Goal: Task Accomplishment & Management: Use online tool/utility

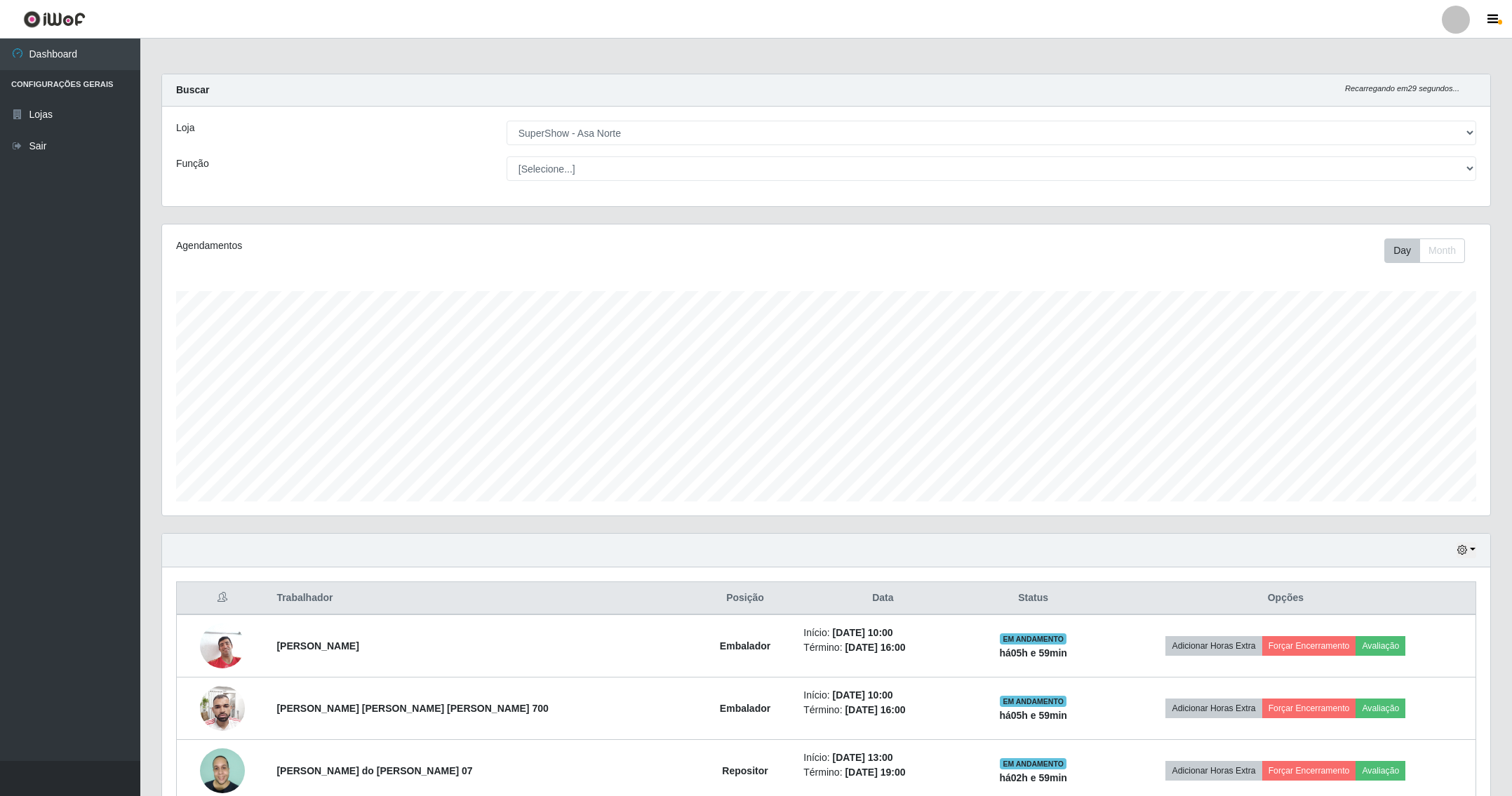
select select "71"
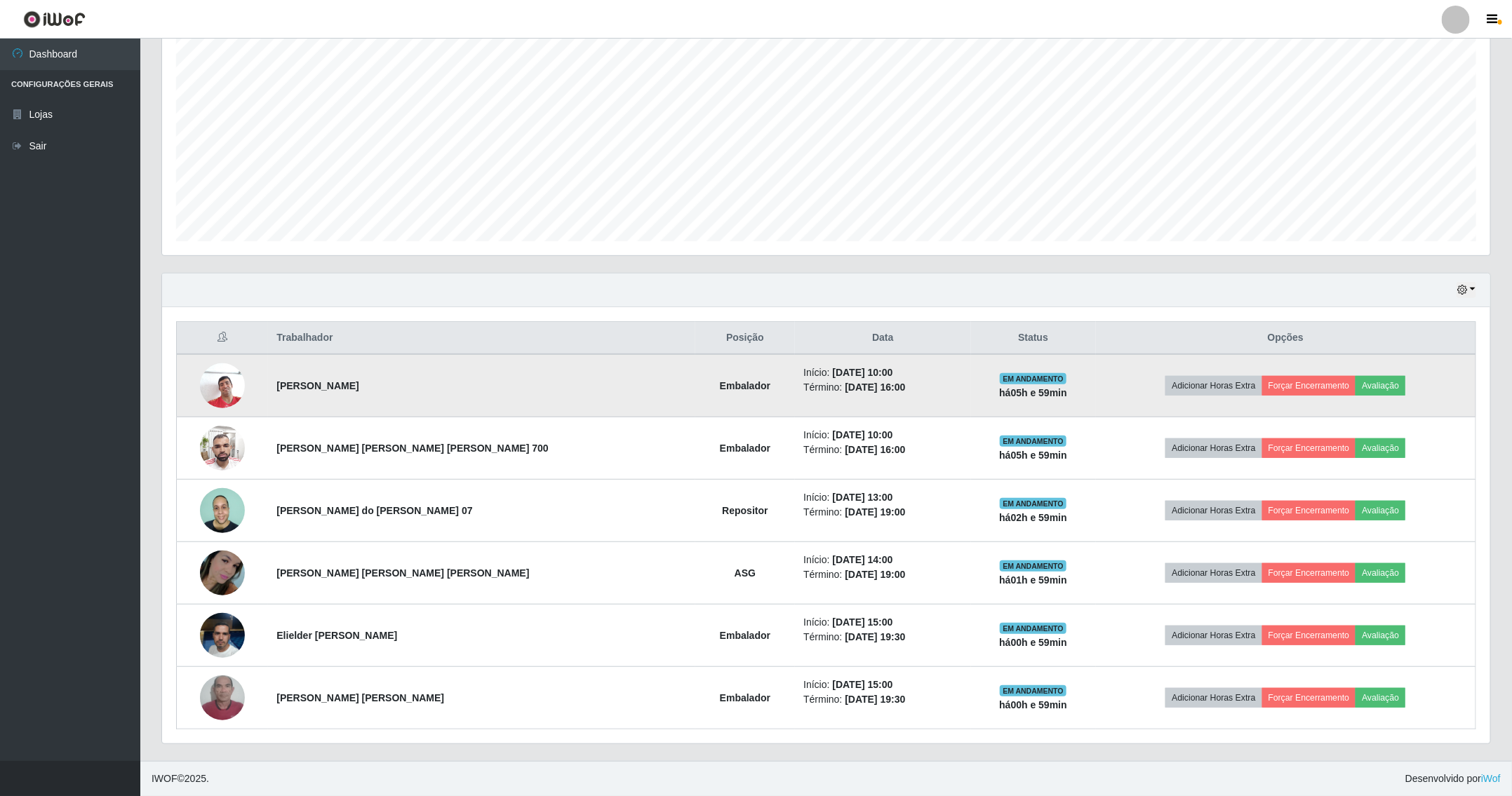
scroll to position [292, 1327]
click at [1262, 388] on button "Forçar Encerramento" at bounding box center [1309, 385] width 94 height 19
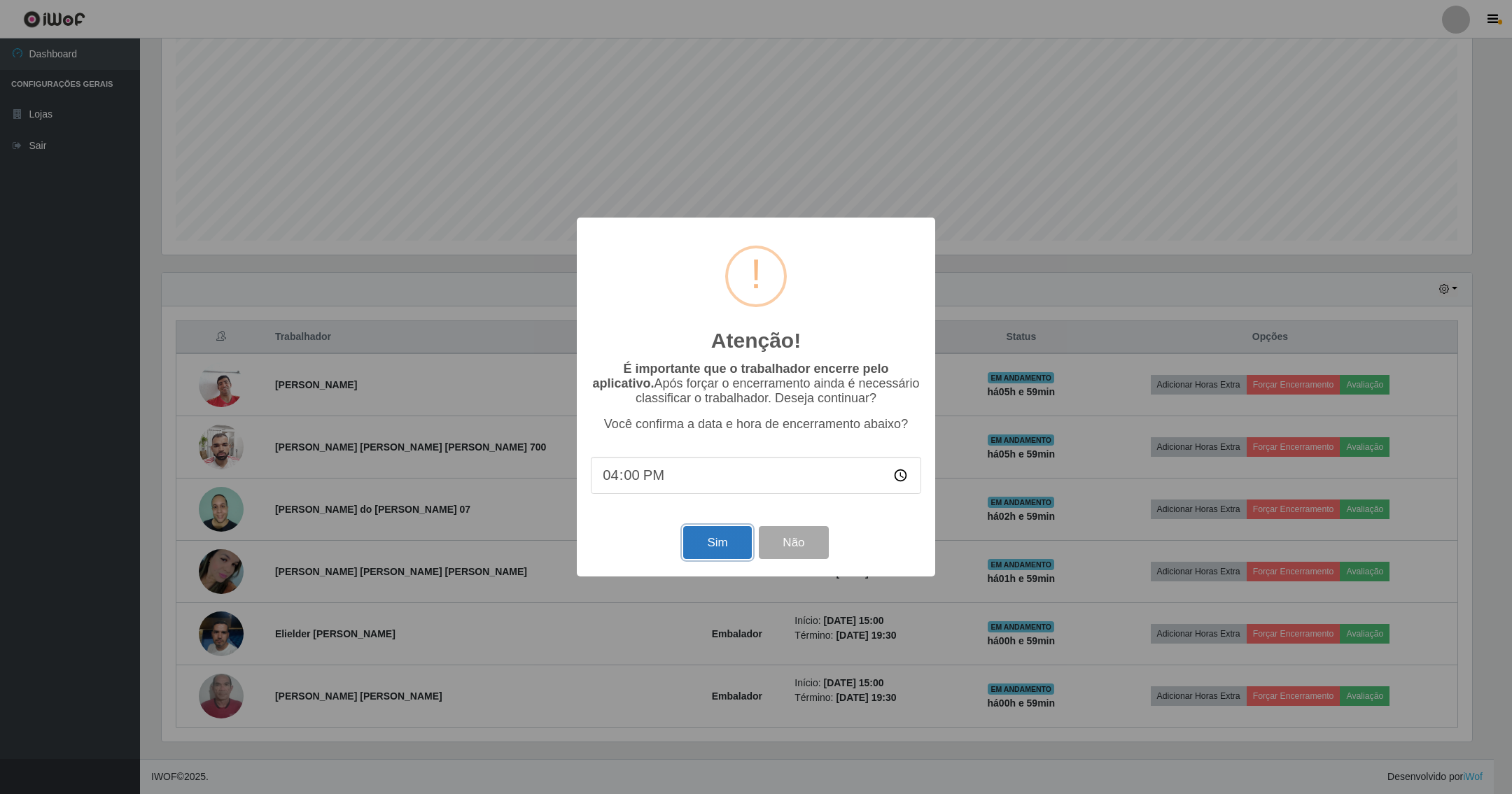
click at [725, 542] on button "Sim" at bounding box center [717, 542] width 68 height 33
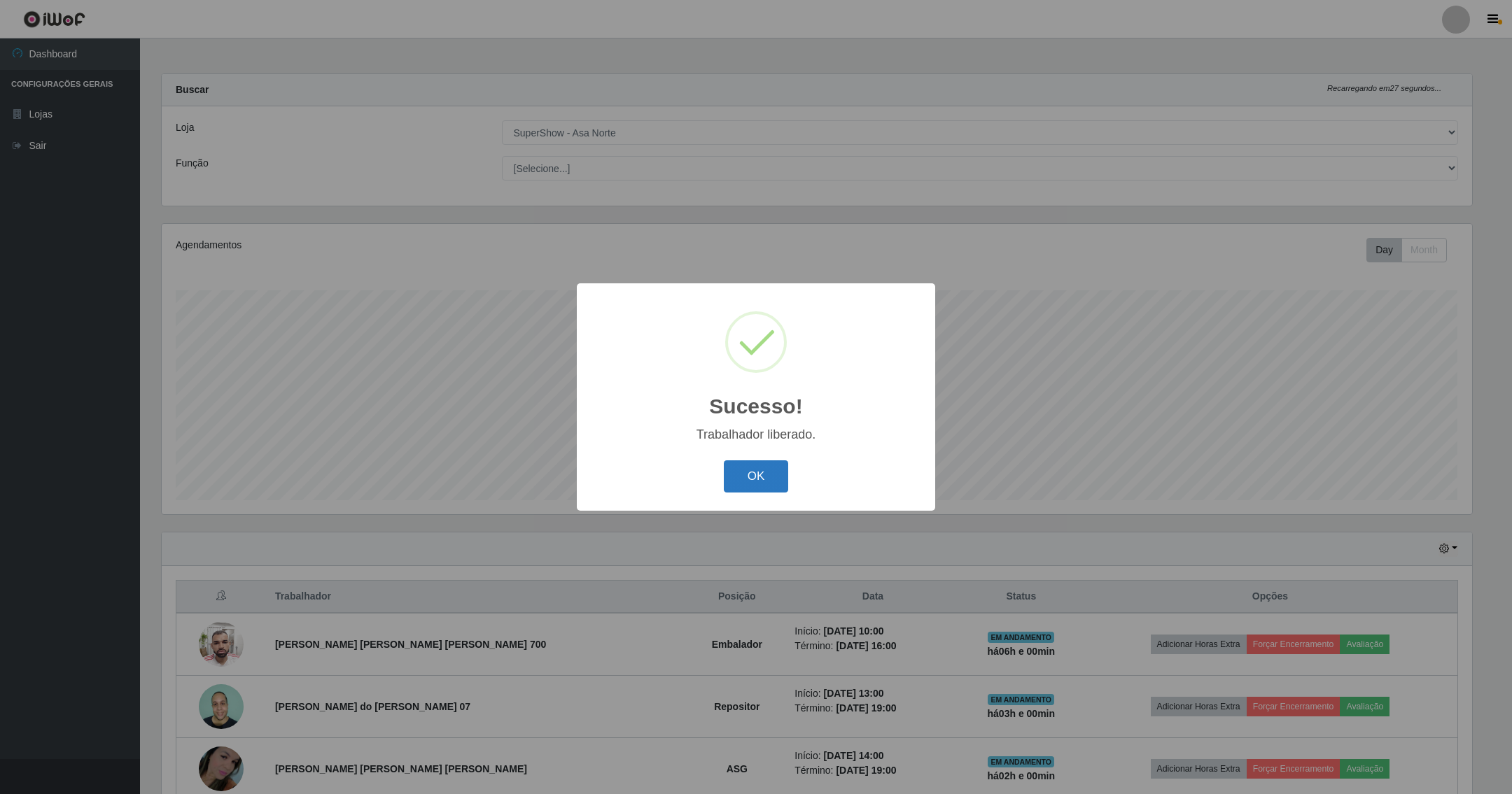
click at [751, 474] on button "OK" at bounding box center [756, 477] width 65 height 33
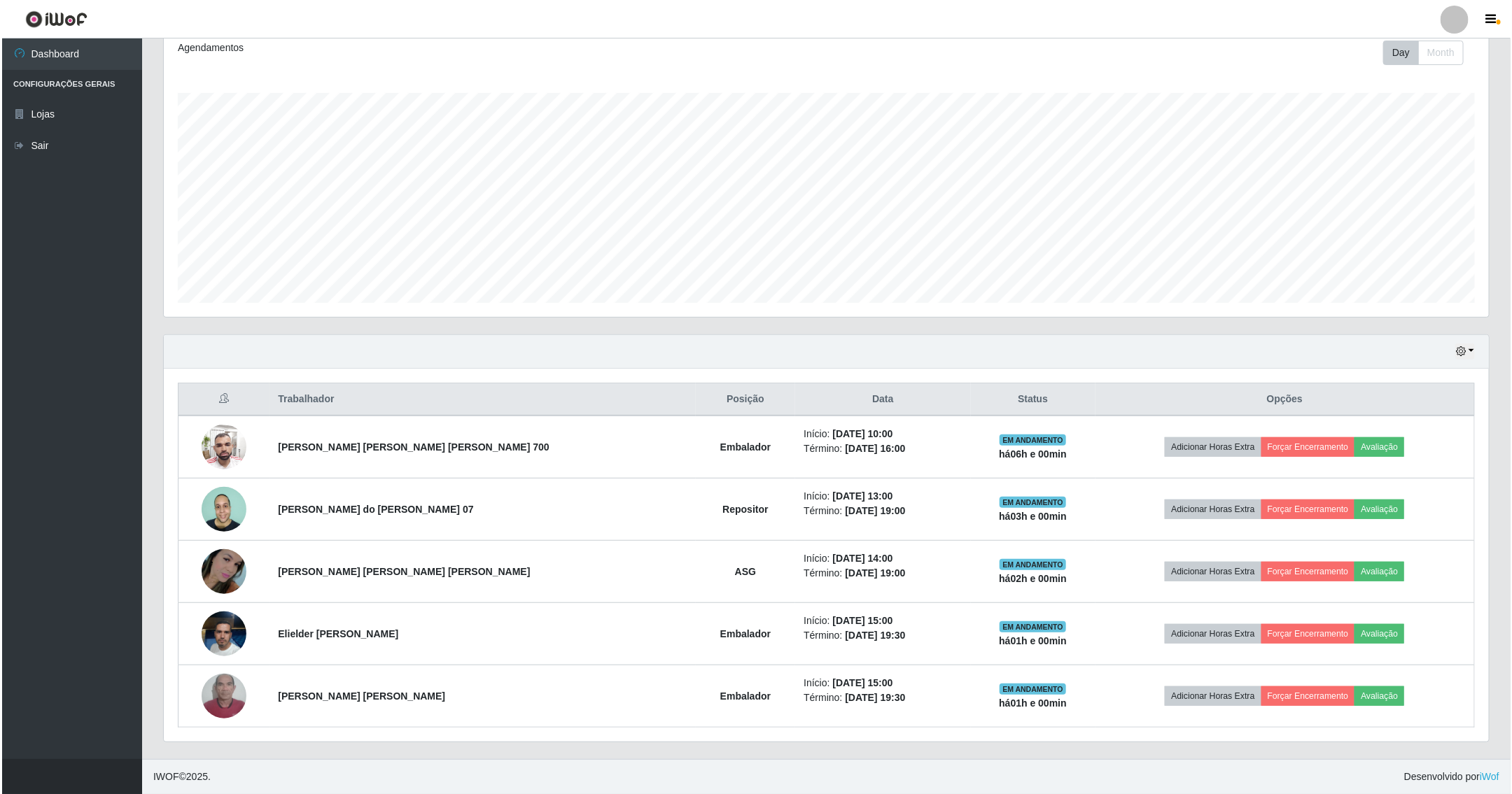
scroll to position [202, 0]
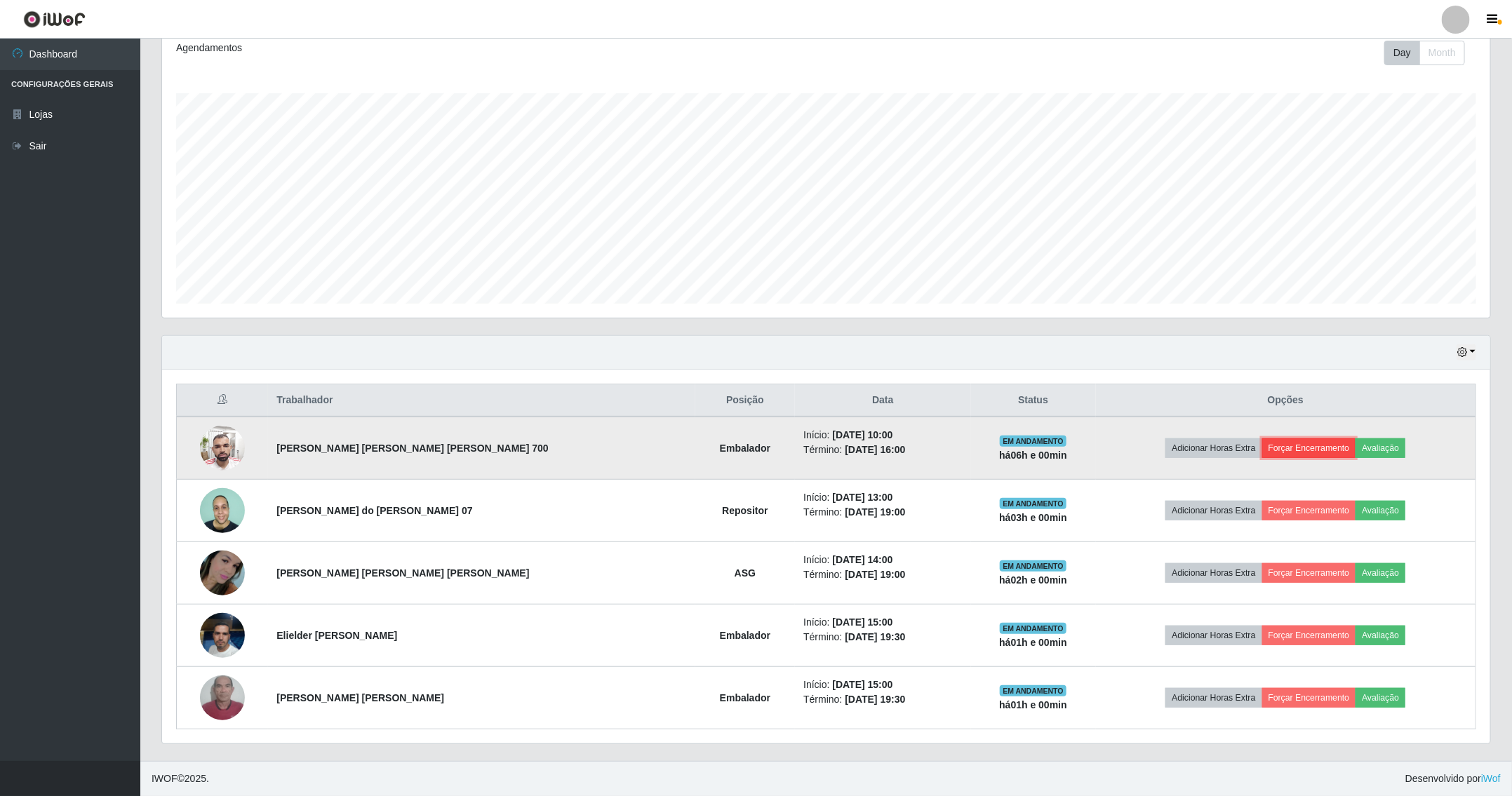
click at [1279, 449] on button "Forçar Encerramento" at bounding box center [1309, 448] width 94 height 19
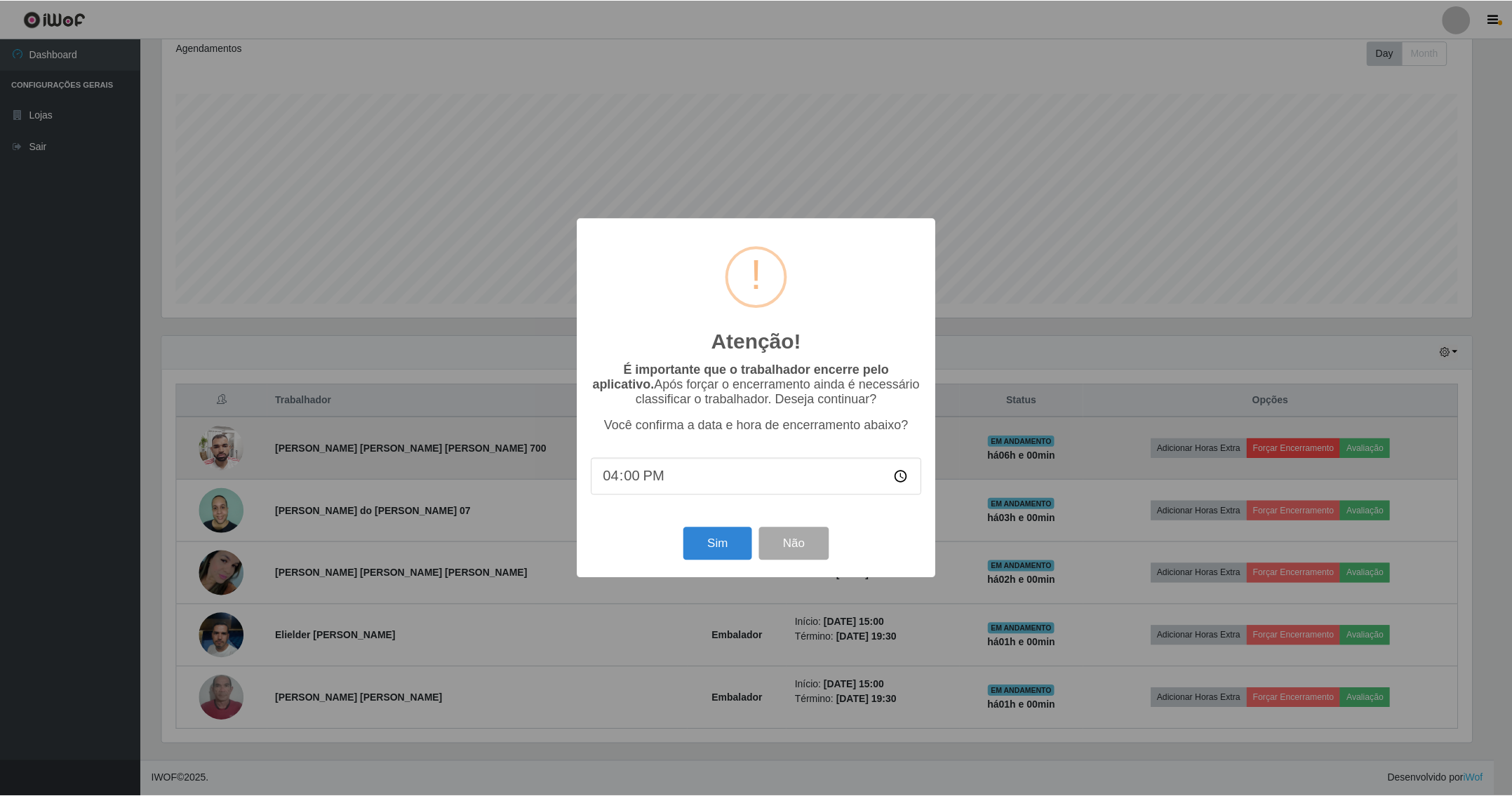
scroll to position [292, 1313]
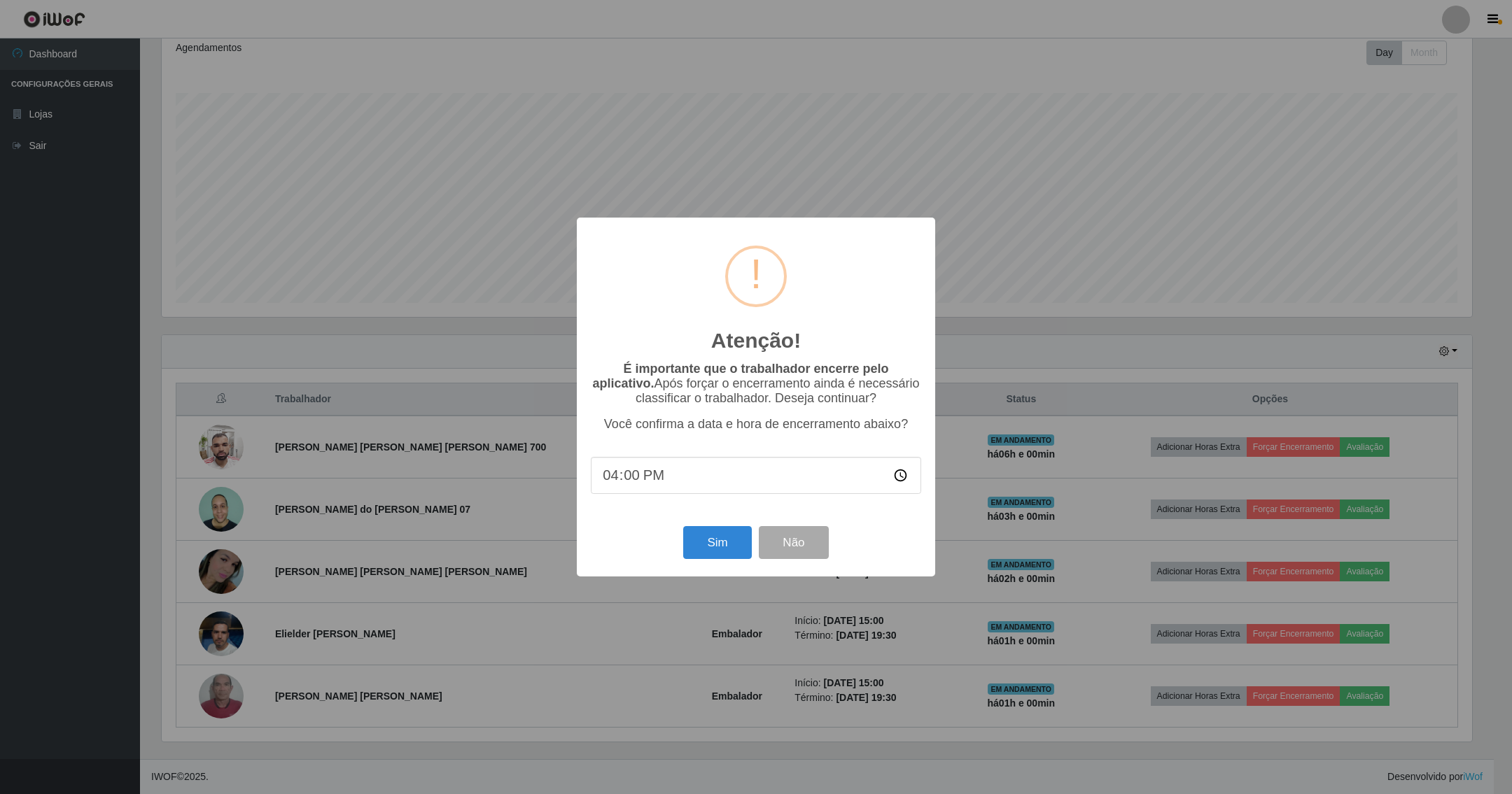
click at [710, 569] on div "Atenção! × É importante que o trabalhador encerre pelo aplicativo. Após forçar …" at bounding box center [756, 397] width 358 height 359
click at [713, 556] on button "Sim" at bounding box center [717, 542] width 68 height 33
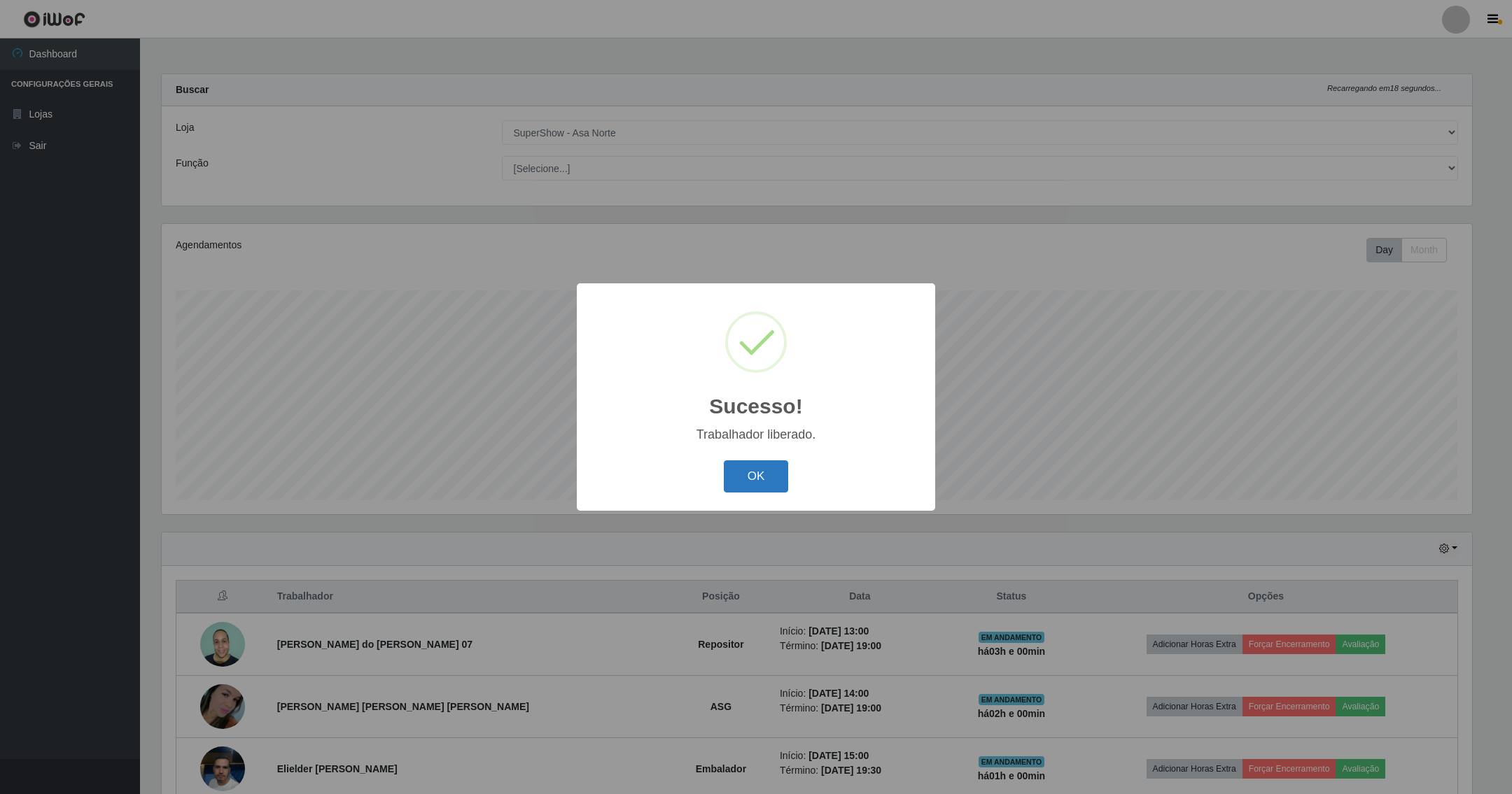
click at [750, 487] on button "OK" at bounding box center [756, 477] width 65 height 33
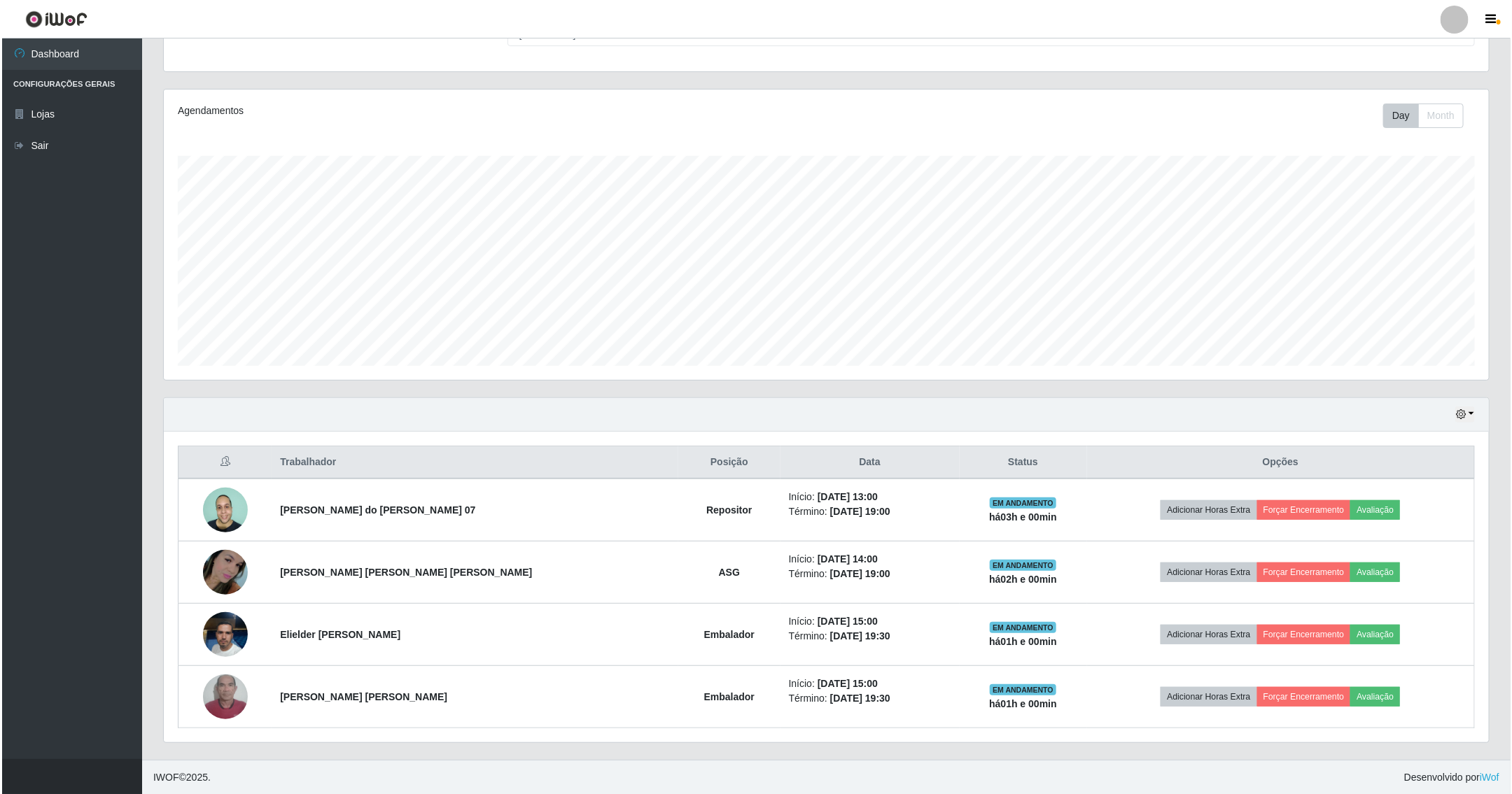
scroll to position [139, 0]
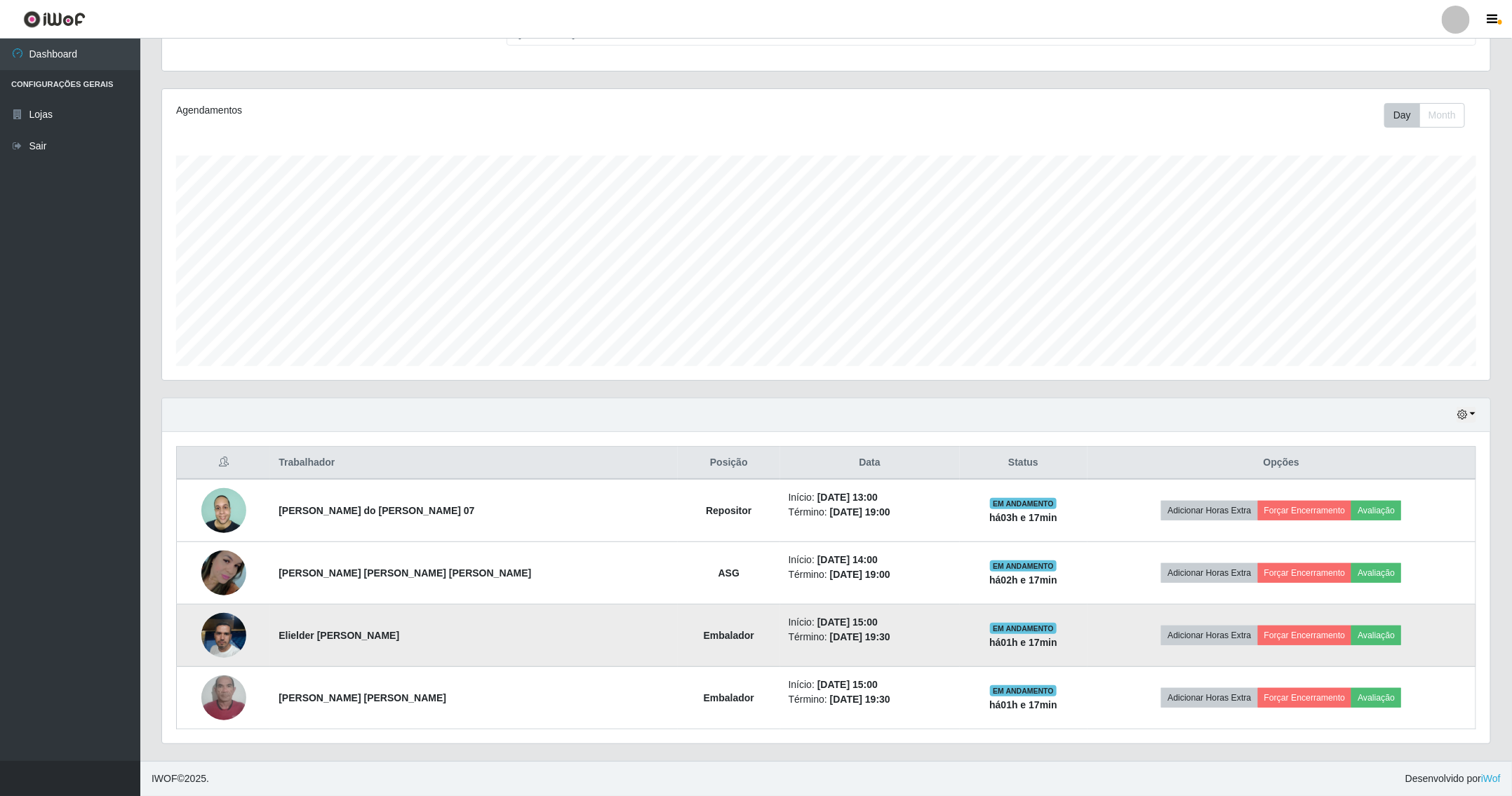
click at [220, 643] on img at bounding box center [223, 635] width 45 height 80
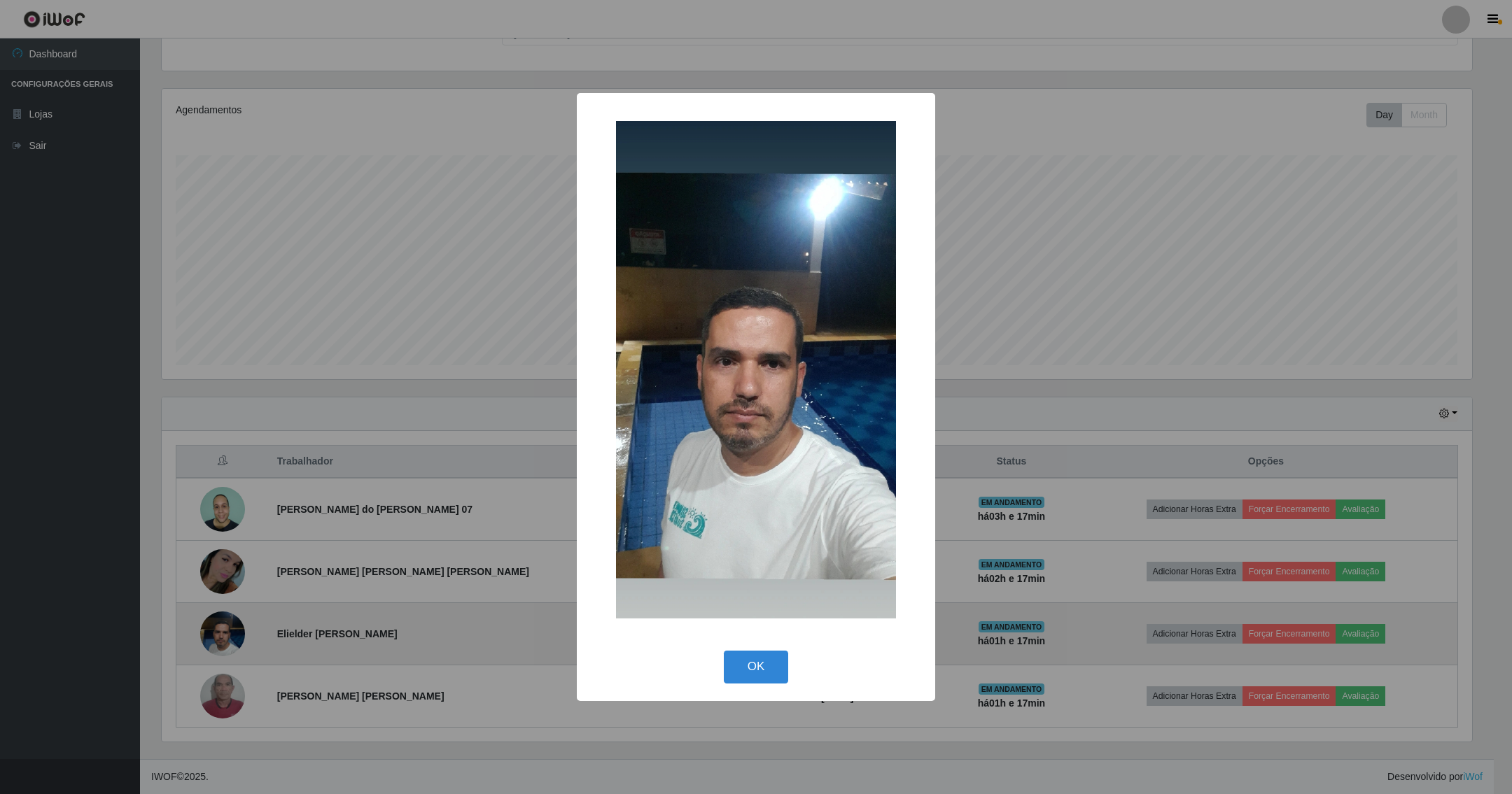
click at [724, 651] on button "OK" at bounding box center [756, 667] width 65 height 33
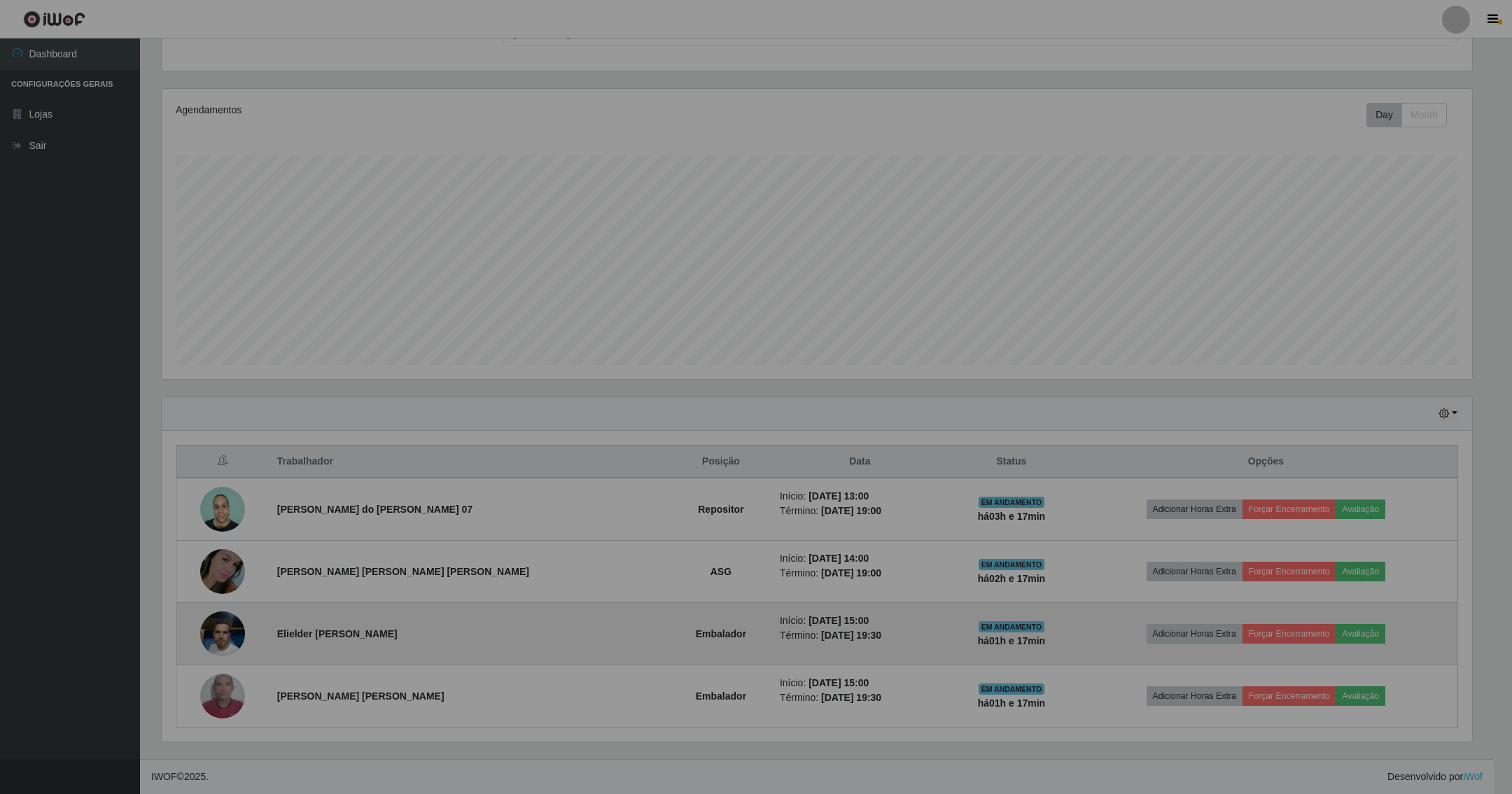
scroll to position [292, 1324]
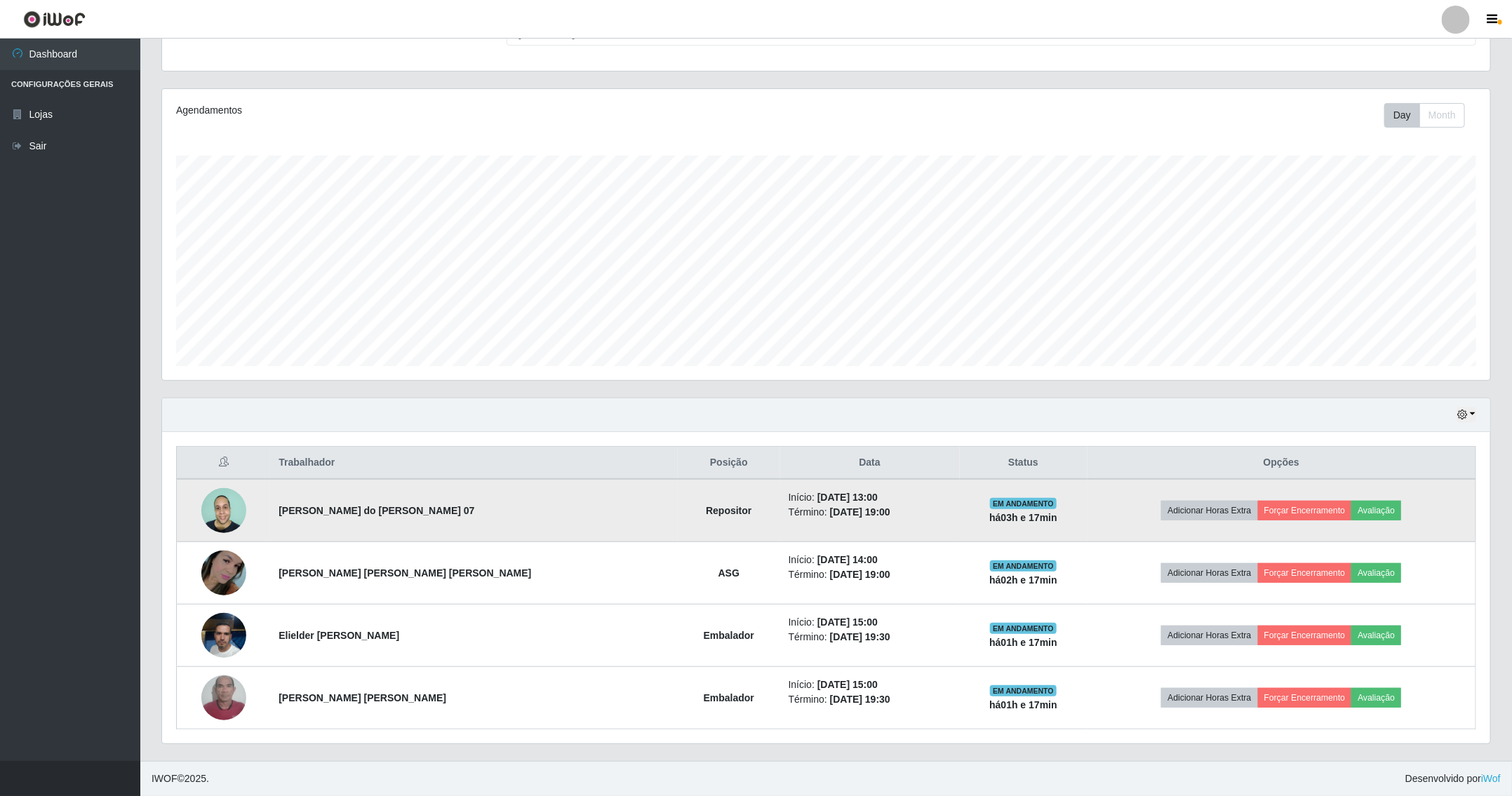
click at [230, 514] on img at bounding box center [223, 511] width 45 height 60
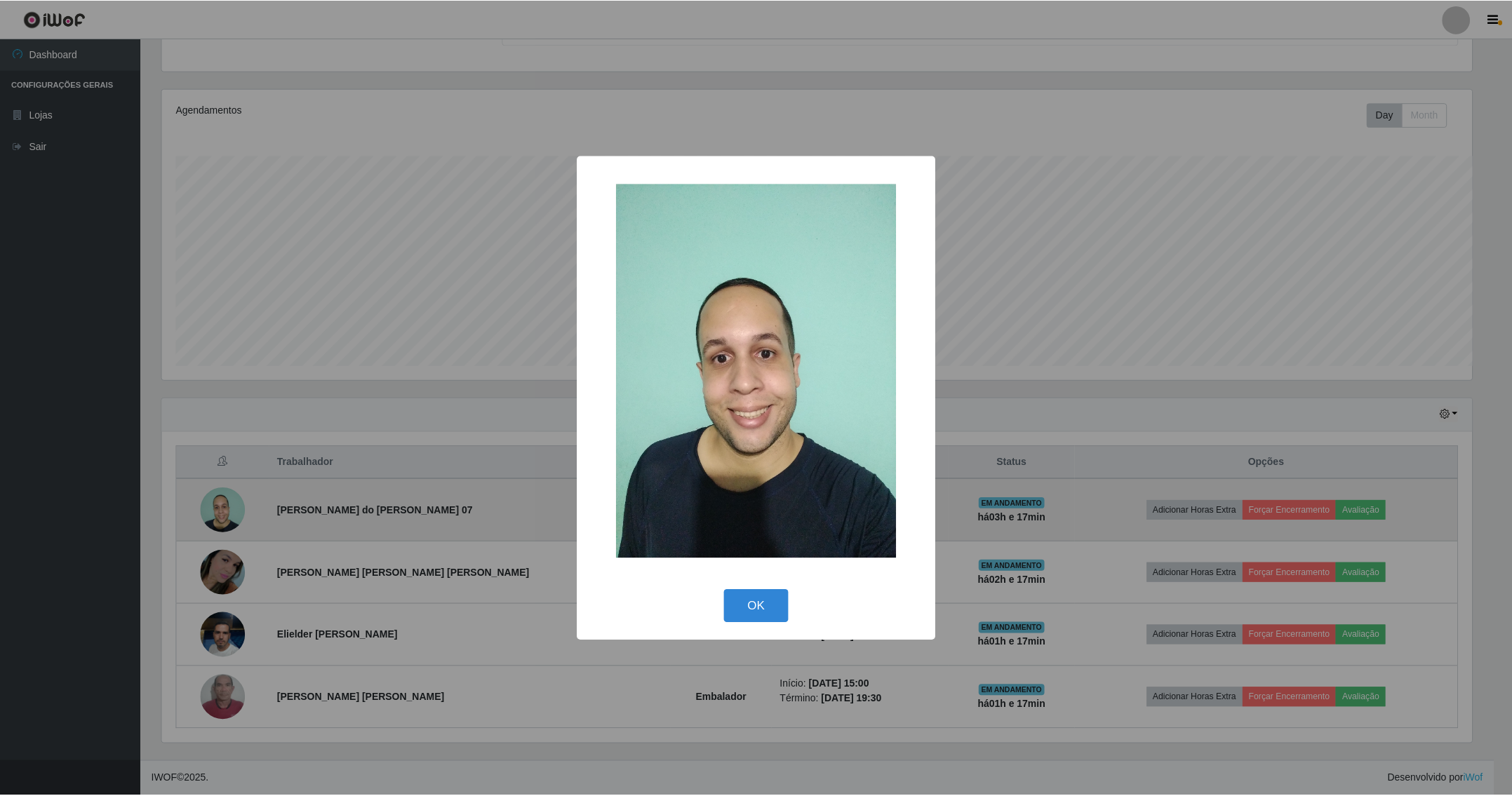
scroll to position [292, 1313]
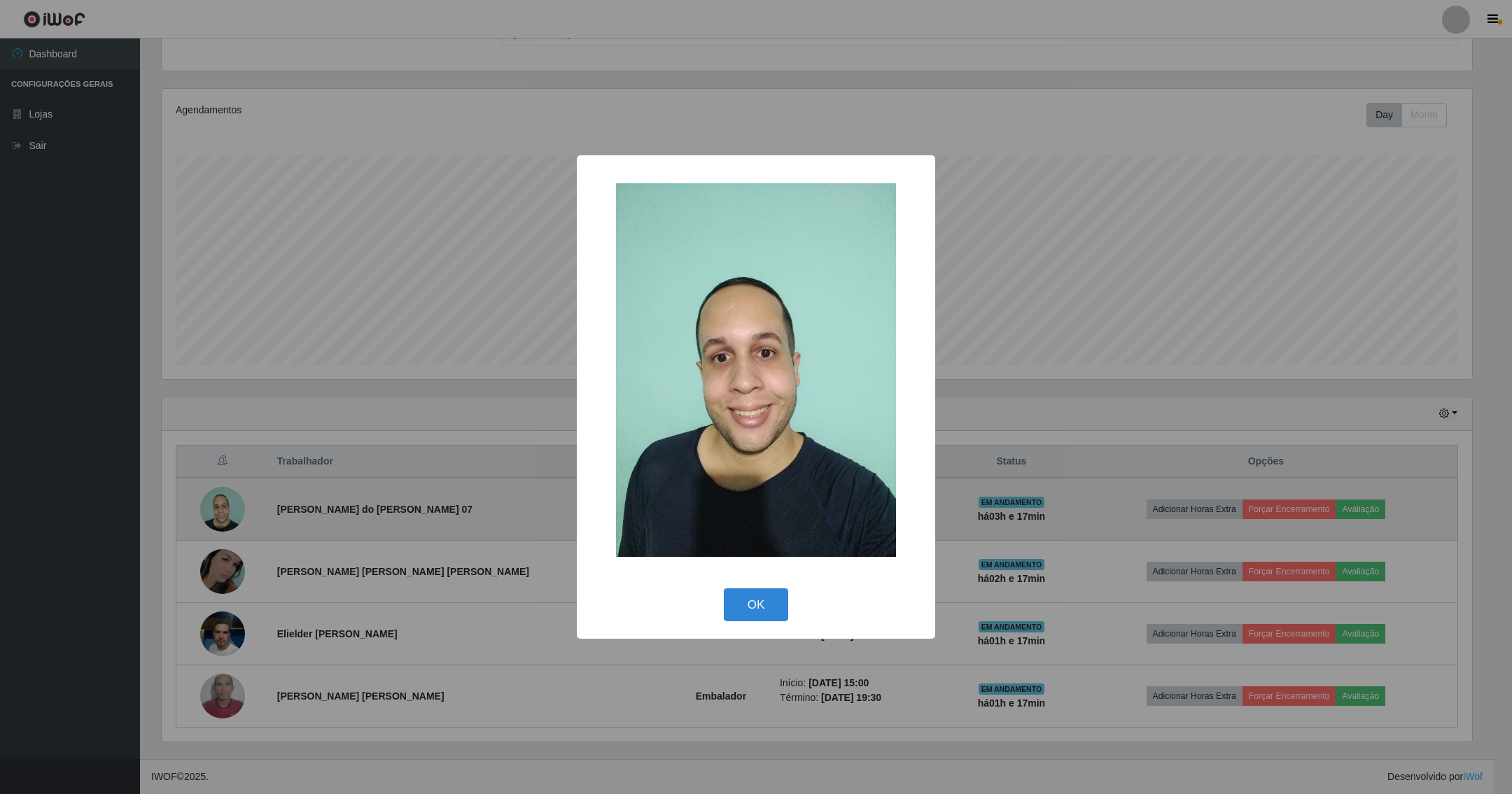
click at [724, 588] on button "OK" at bounding box center [756, 605] width 65 height 33
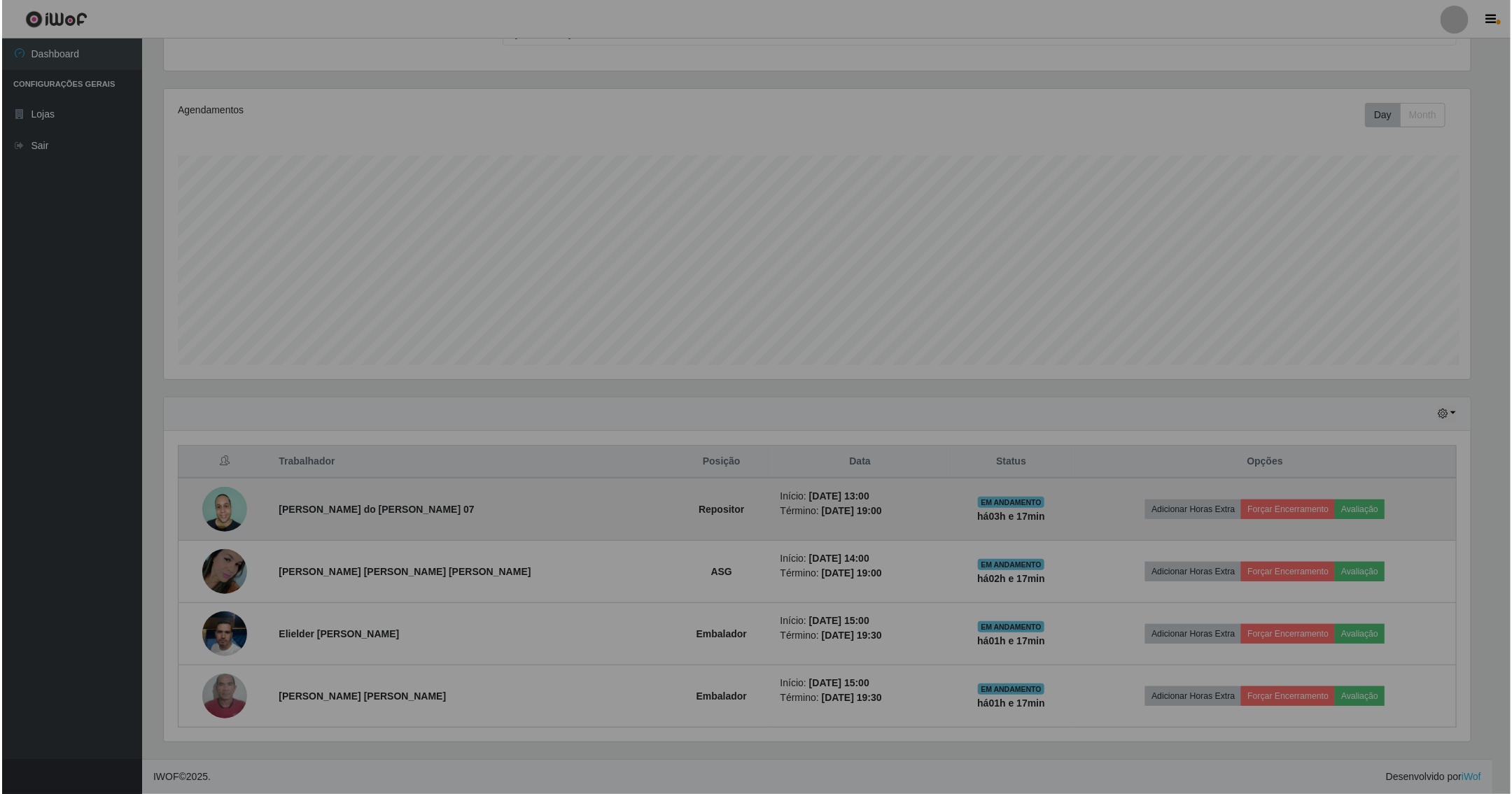
scroll to position [292, 1324]
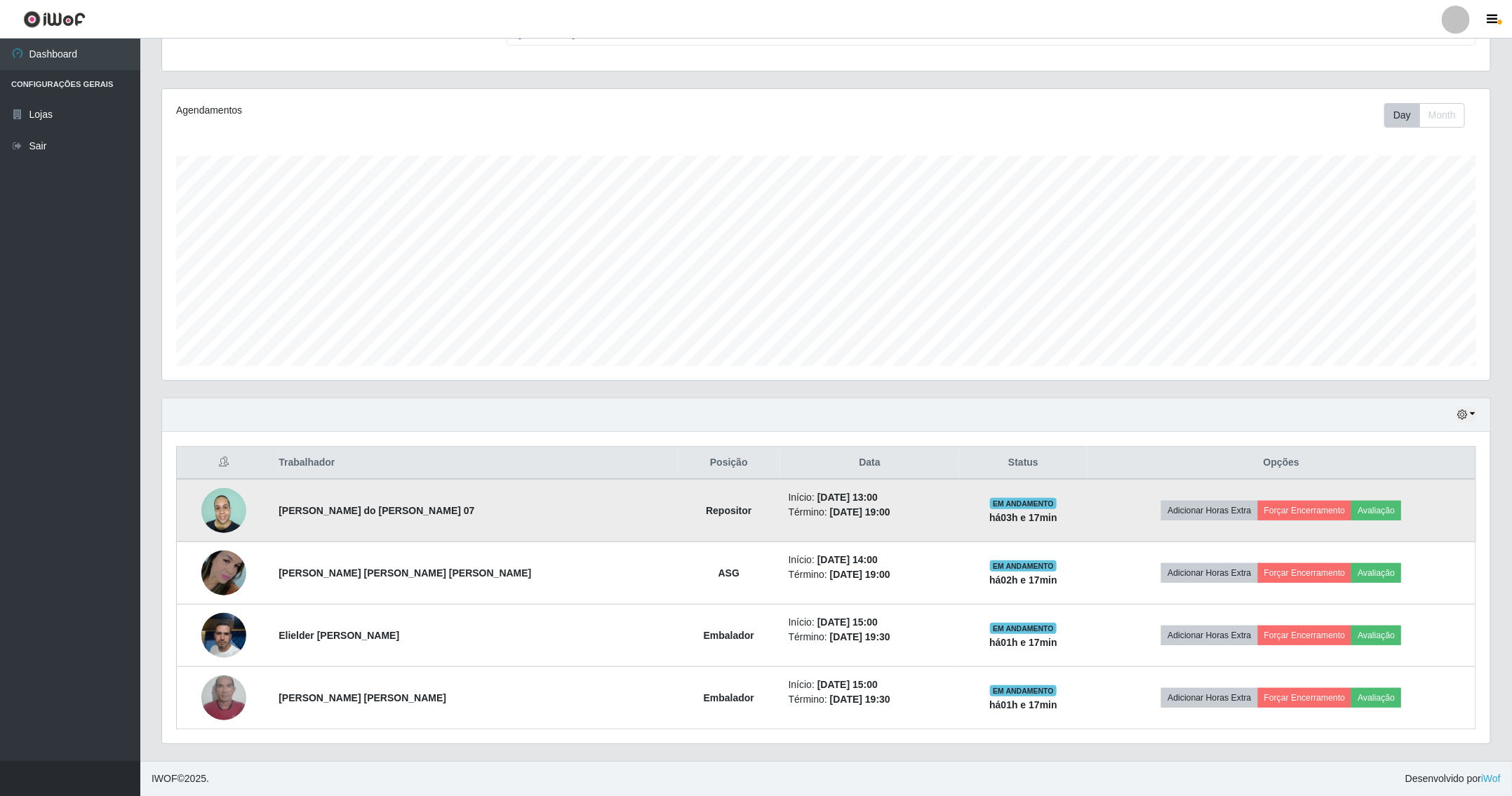
click at [230, 514] on img at bounding box center [223, 511] width 45 height 60
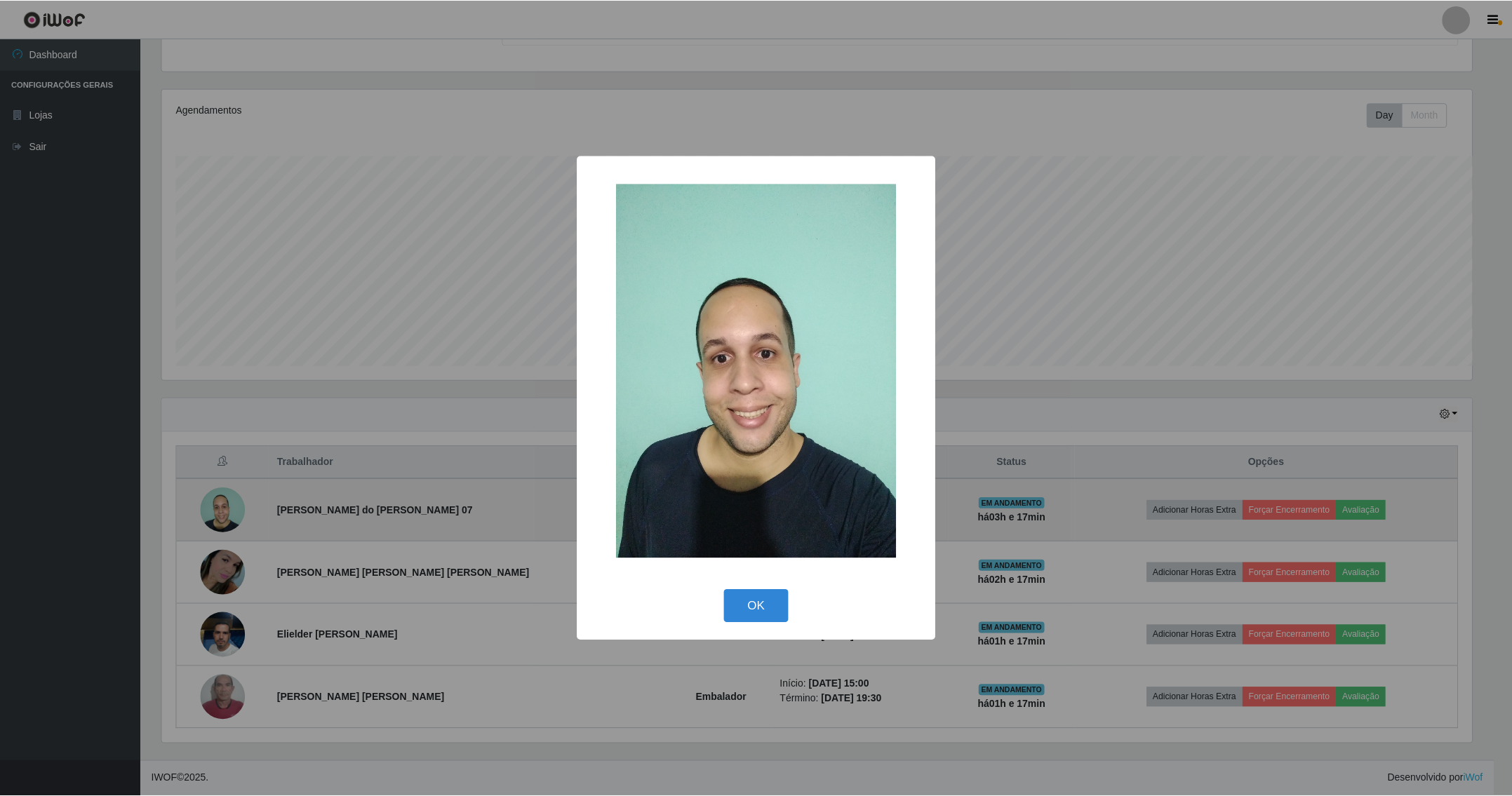
scroll to position [292, 1313]
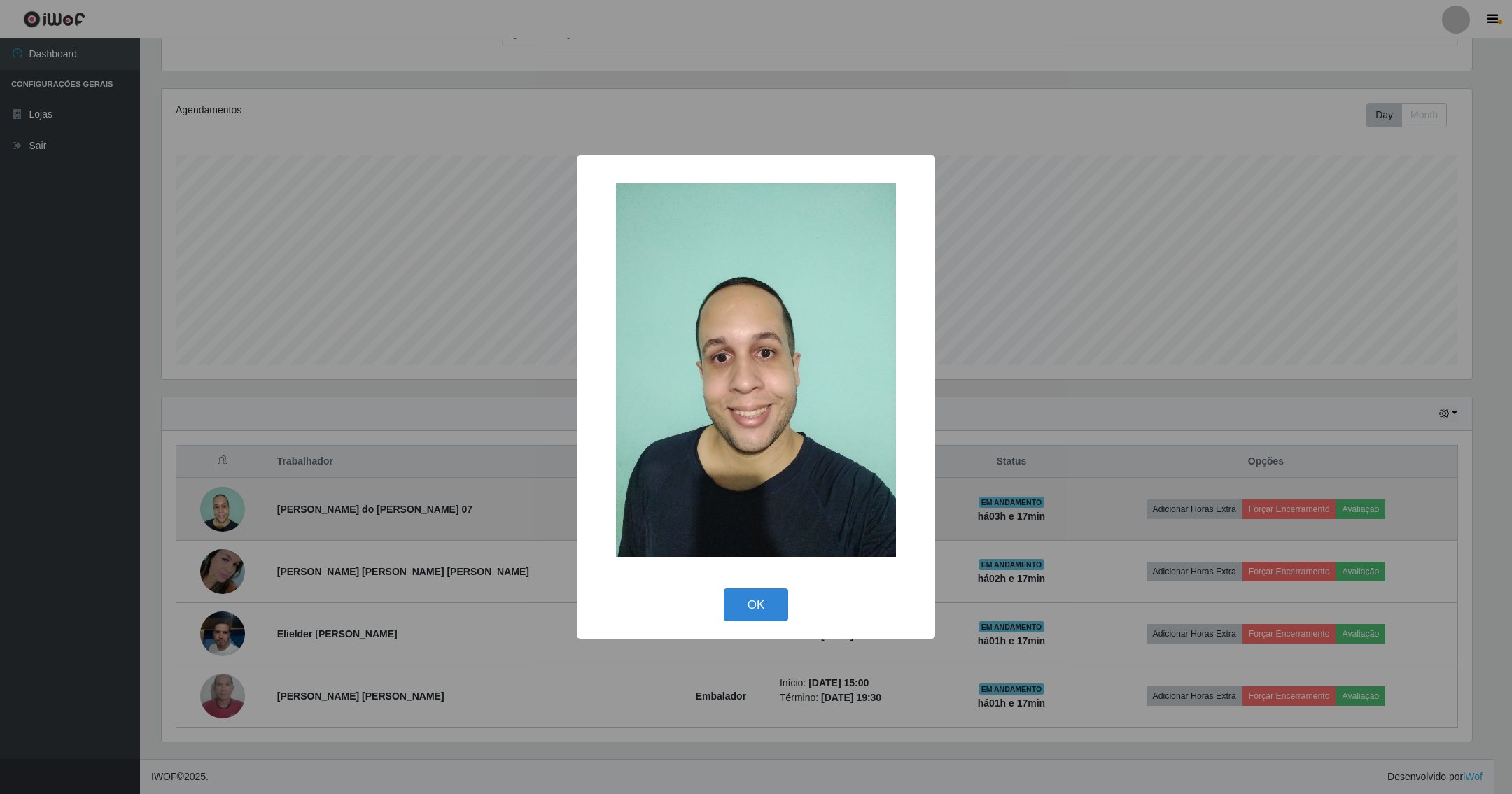
click at [724, 588] on button "OK" at bounding box center [756, 605] width 65 height 33
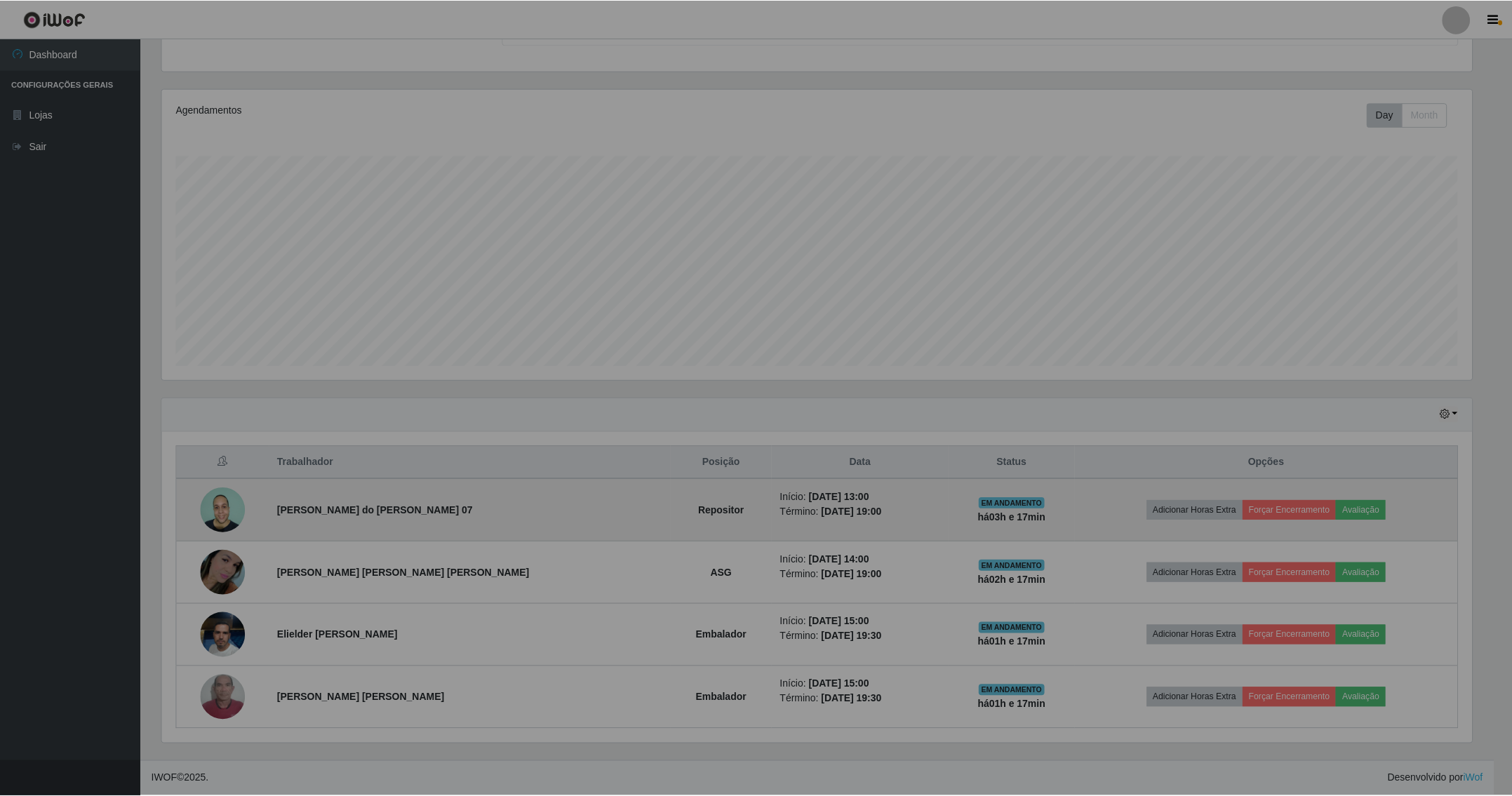
scroll to position [292, 1327]
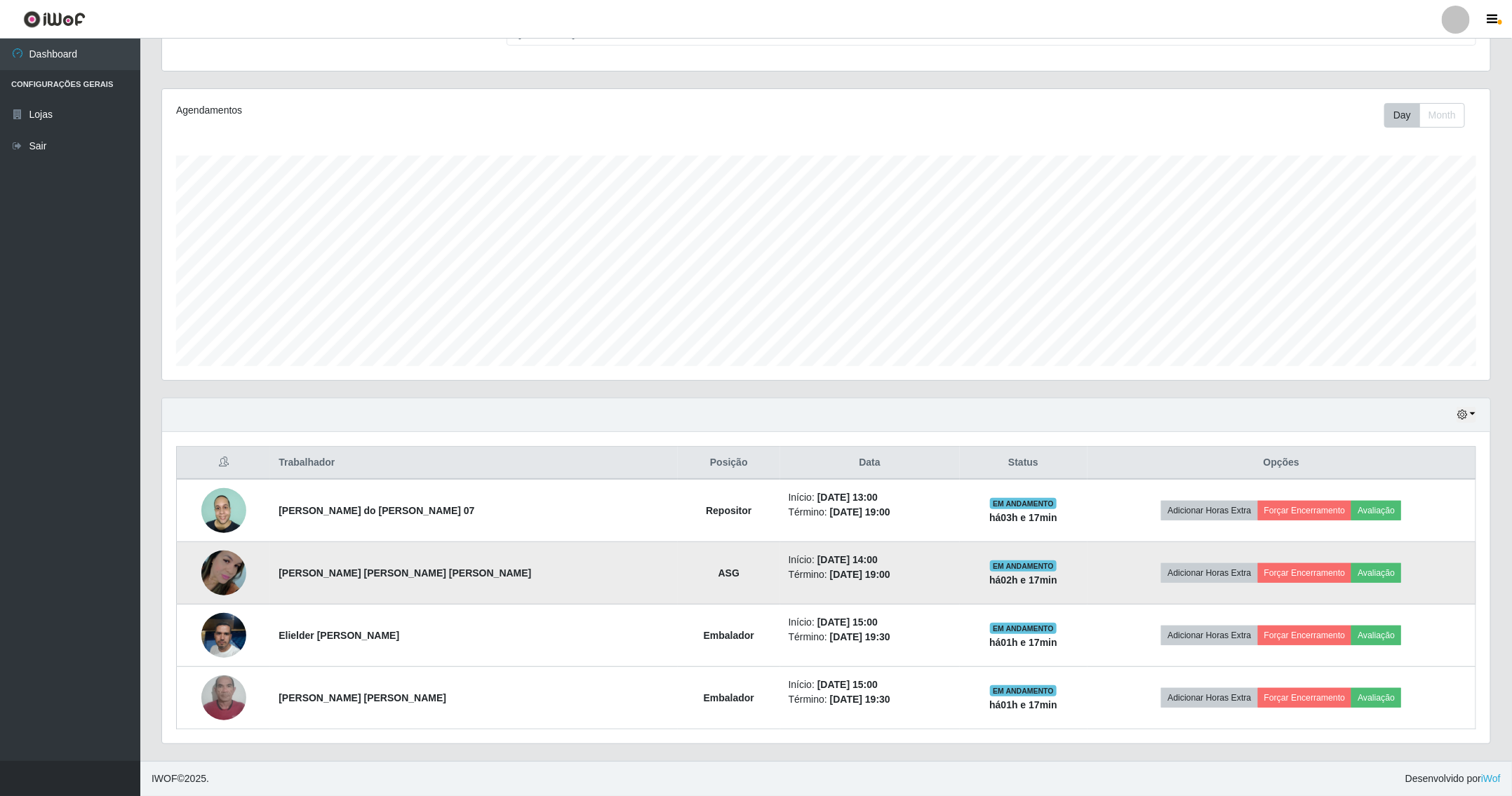
click at [238, 556] on img at bounding box center [223, 573] width 45 height 100
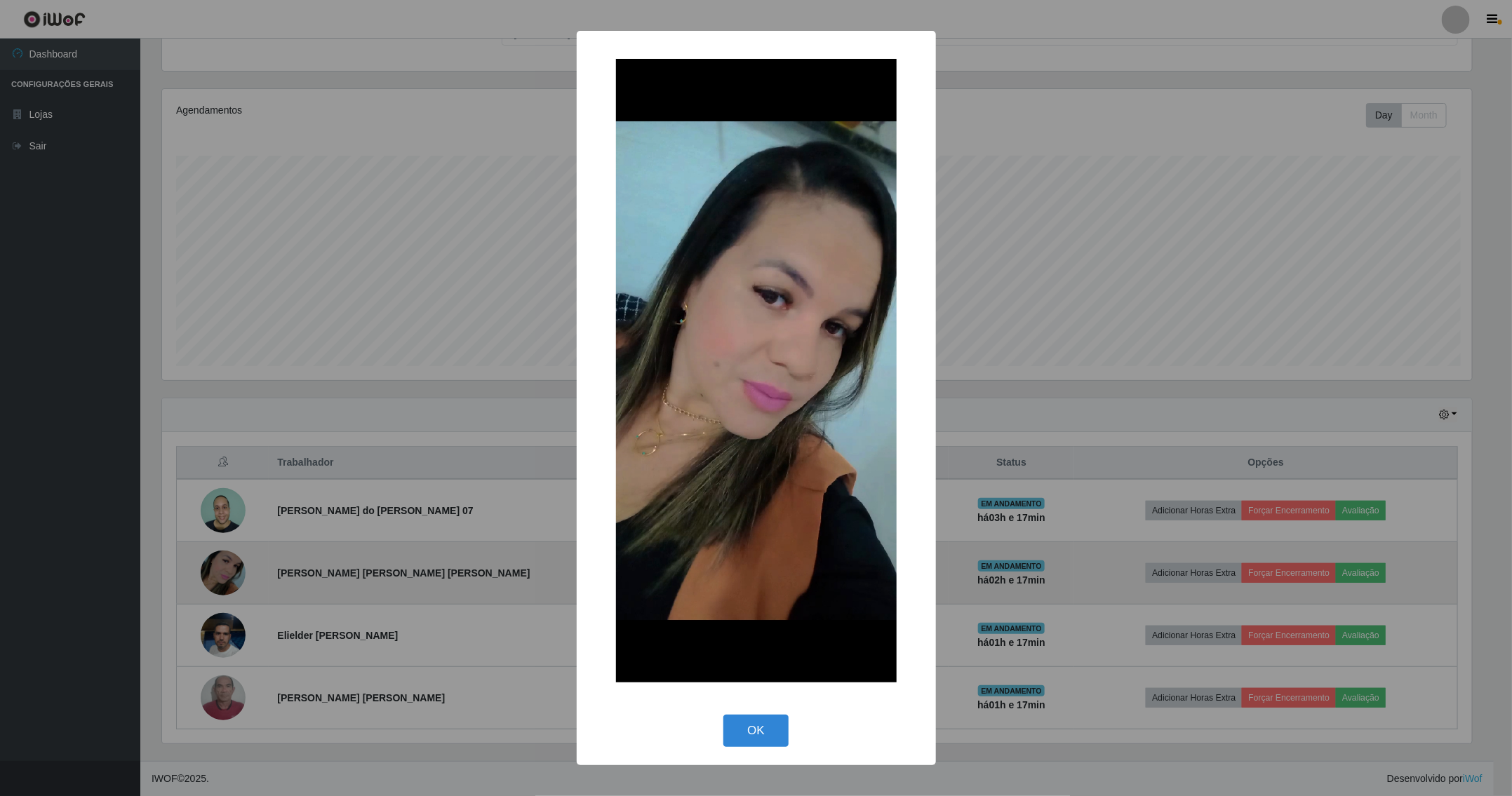
scroll to position [292, 1313]
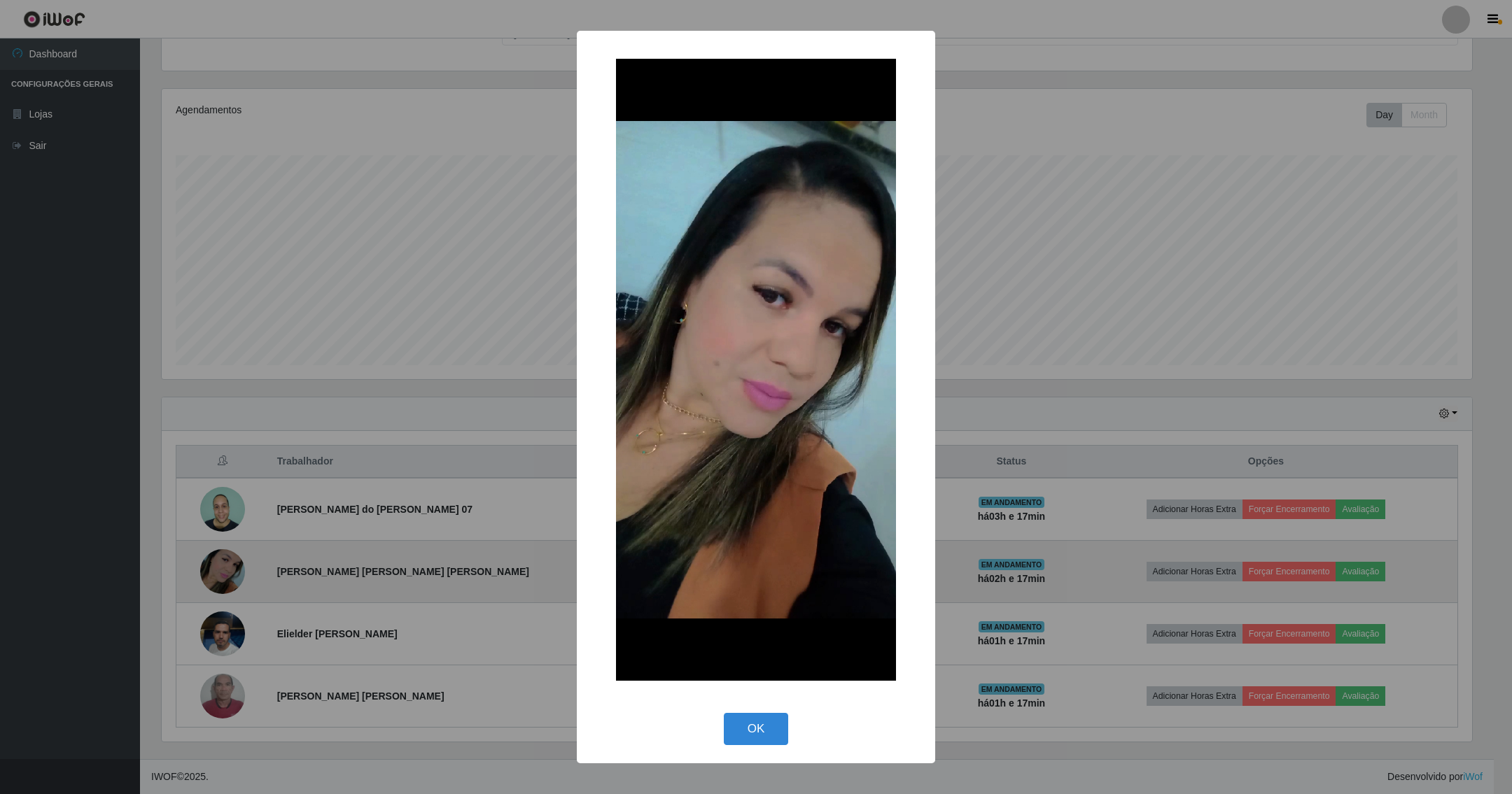
click at [724, 713] on button "OK" at bounding box center [756, 730] width 65 height 33
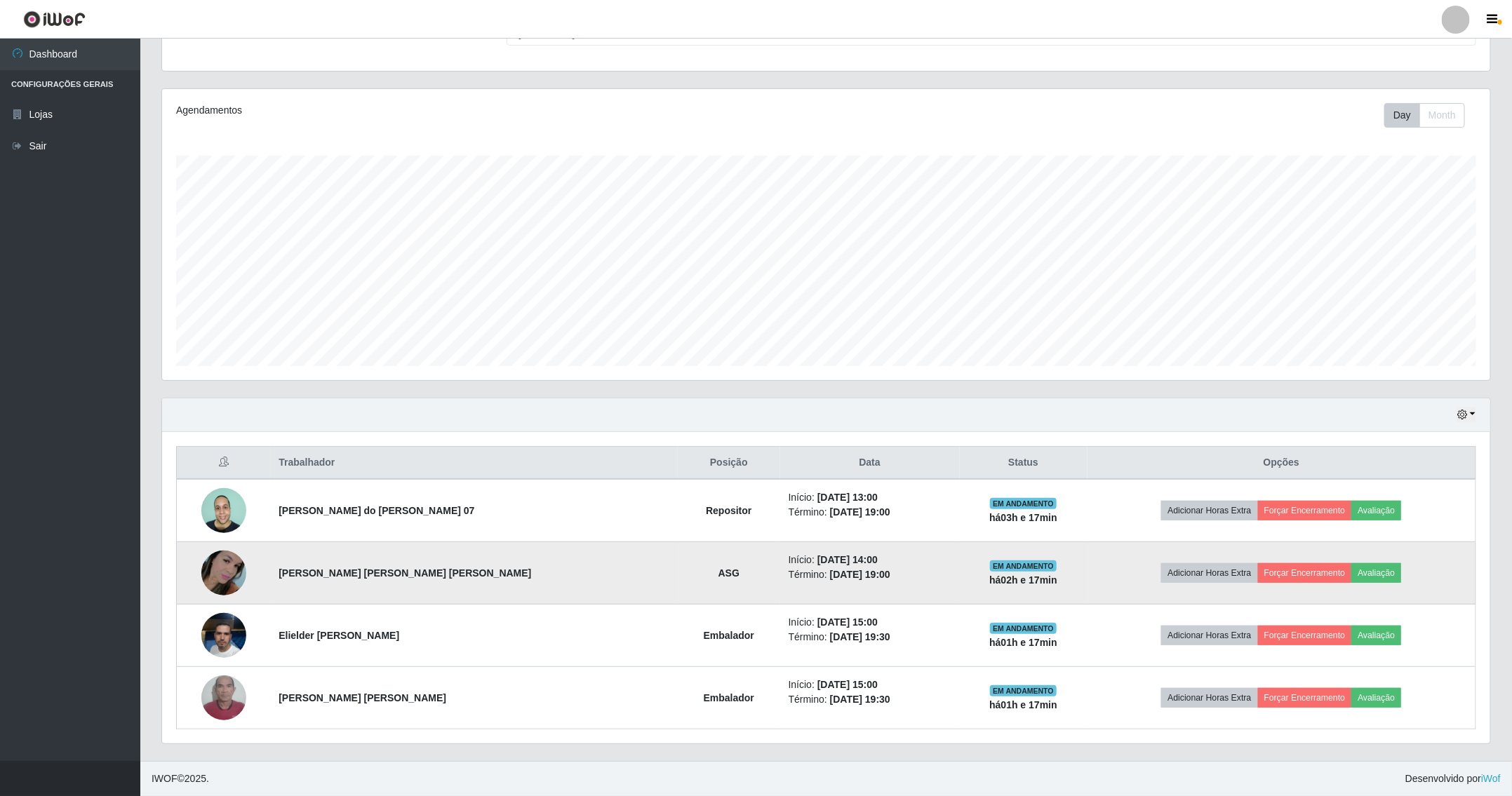
scroll to position [292, 1327]
